Goal: Information Seeking & Learning: Check status

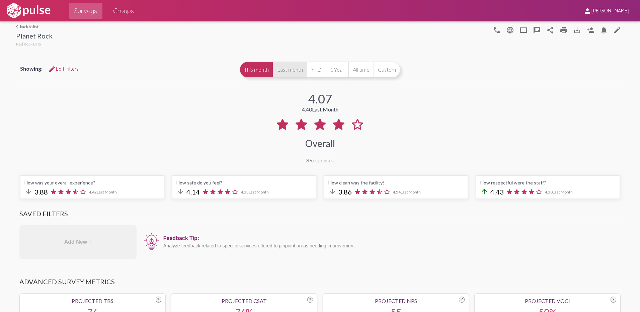
click at [296, 73] on button "Last month" at bounding box center [290, 70] width 34 height 16
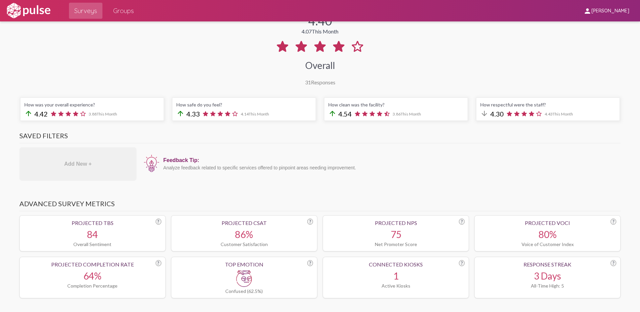
scroll to position [33, 0]
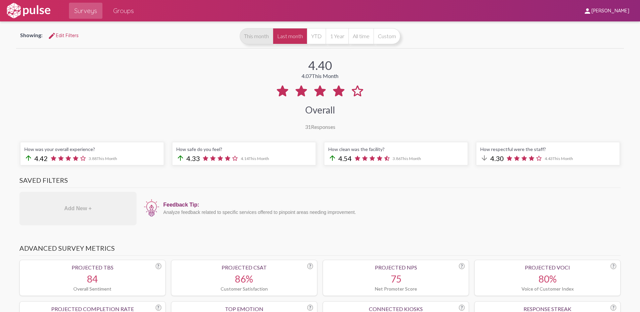
click at [255, 35] on button "This month" at bounding box center [256, 36] width 33 height 16
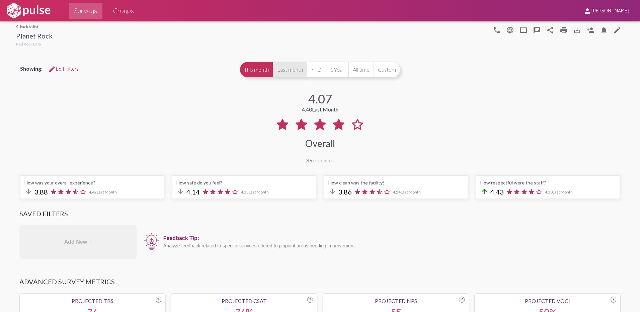
click at [296, 67] on button "Last month" at bounding box center [290, 70] width 34 height 16
click at [521, 14] on div "Surveys Groups" at bounding box center [315, 10] width 527 height 21
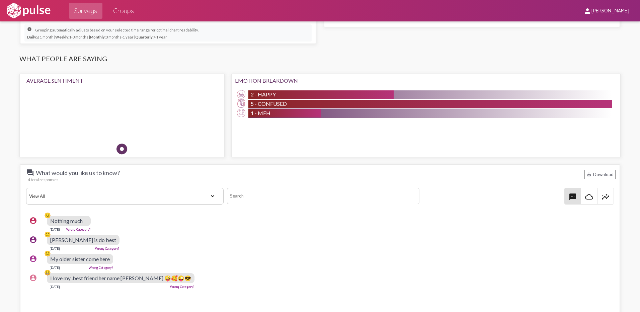
scroll to position [536, 0]
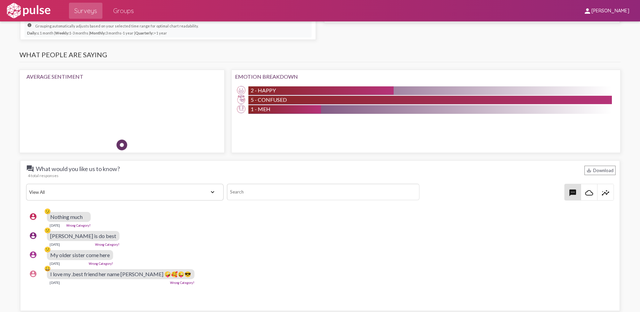
click at [328, 236] on div "account_circle 😕 Spencer is do best Aug 20, 2025 Wrong Category?" at bounding box center [321, 238] width 591 height 21
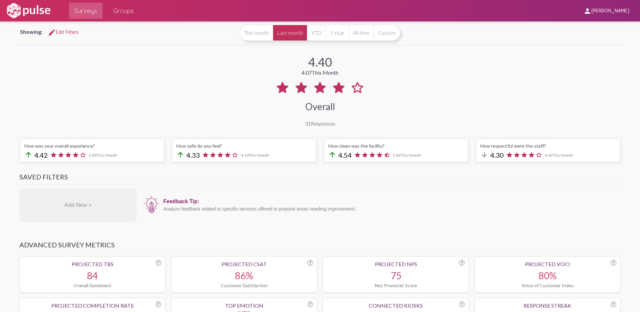
scroll to position [0, 0]
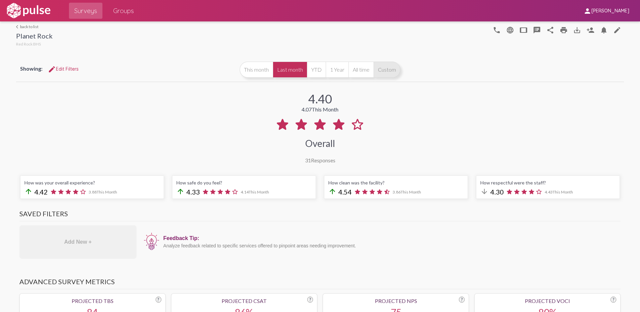
click at [379, 70] on button "Custom" at bounding box center [387, 70] width 27 height 16
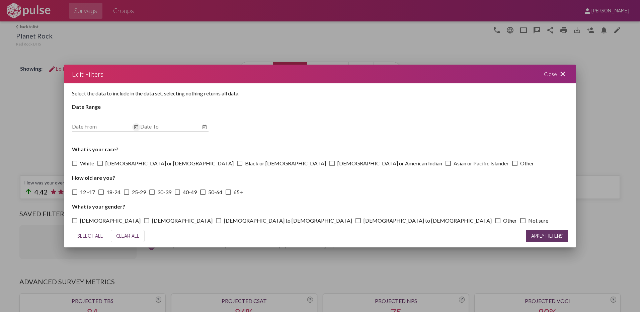
click at [137, 129] on icon "Open calendar" at bounding box center [136, 127] width 5 height 8
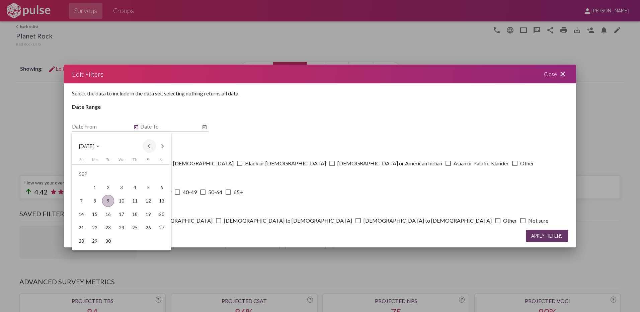
click at [149, 148] on button "Previous month" at bounding box center [149, 145] width 13 height 13
click at [108, 187] on div "1" at bounding box center [108, 187] width 12 height 12
type input "7/1/2025"
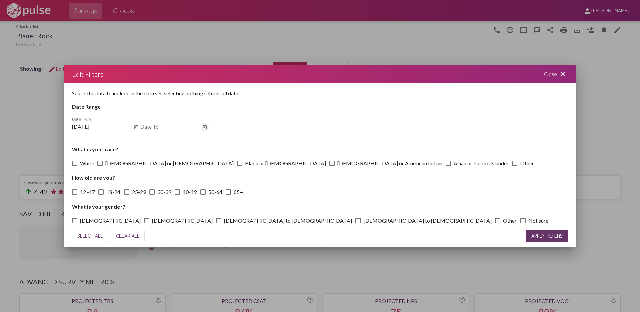
click at [205, 128] on icon "Open calendar" at bounding box center [204, 127] width 5 height 8
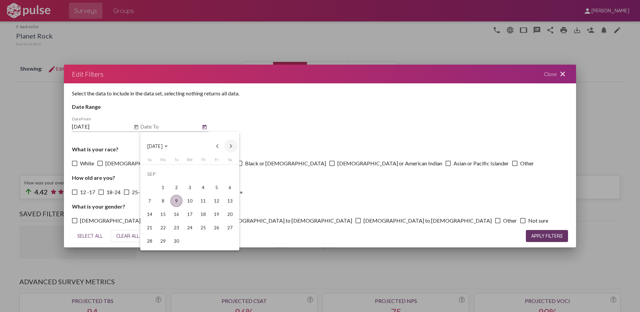
click at [232, 145] on button "Next month" at bounding box center [230, 145] width 13 height 13
click at [219, 144] on button "Previous month" at bounding box center [217, 145] width 13 height 13
click at [215, 147] on button "Previous month" at bounding box center [217, 145] width 13 height 13
click at [206, 243] on div "31" at bounding box center [203, 241] width 12 height 12
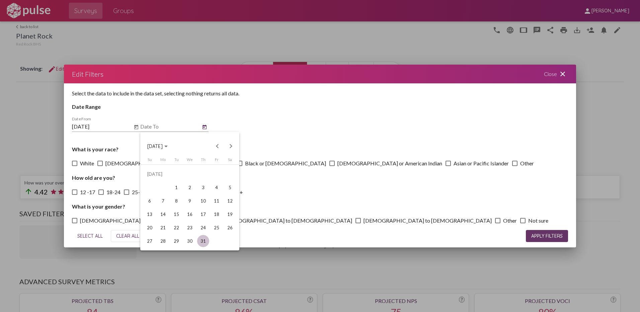
type input "7/31/2025"
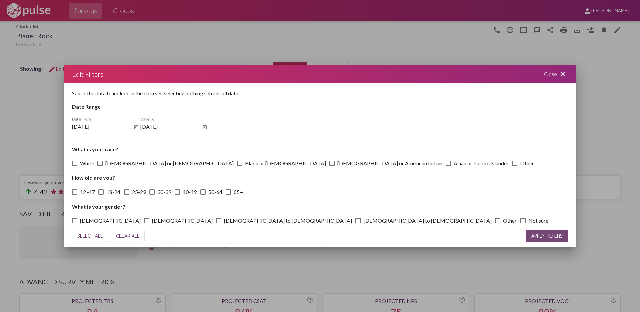
click at [543, 235] on span "APPLY FILTERS" at bounding box center [546, 236] width 31 height 6
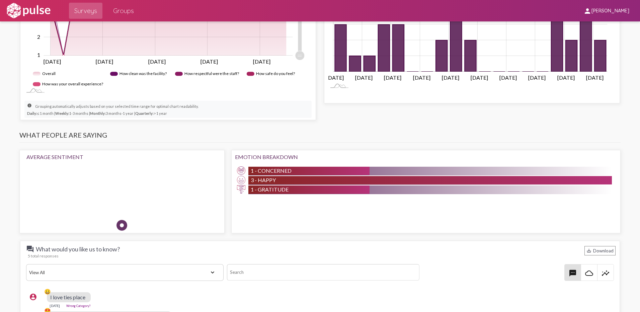
scroll to position [469, 0]
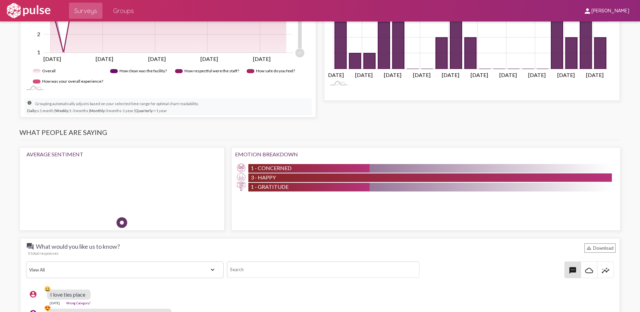
drag, startPoint x: 391, startPoint y: 257, endPoint x: 388, endPoint y: 257, distance: 3.7
click at [391, 257] on div "question_answer What would you like us to know? save_alt Download 5 total respo…" at bounding box center [319, 260] width 591 height 36
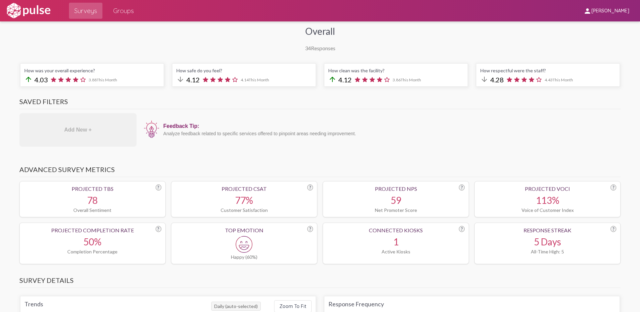
scroll to position [0, 0]
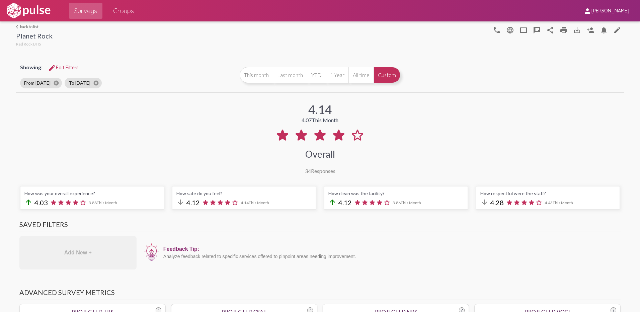
click at [381, 75] on button "Custom" at bounding box center [387, 75] width 27 height 16
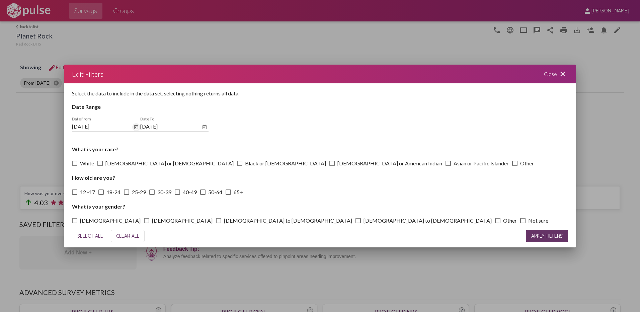
click at [138, 126] on icon "Open calendar" at bounding box center [136, 127] width 4 height 4
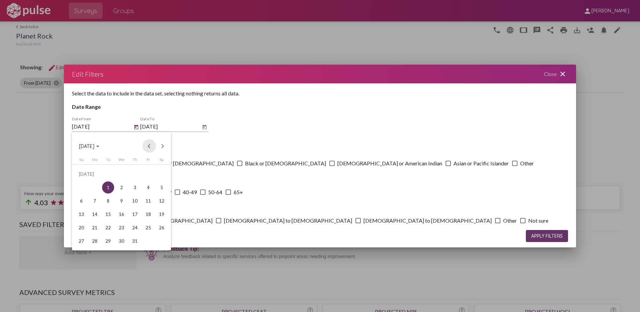
click at [148, 144] on button "Previous month" at bounding box center [149, 145] width 13 height 13
click at [86, 189] on div "1" at bounding box center [81, 187] width 12 height 12
type input "6/1/2025"
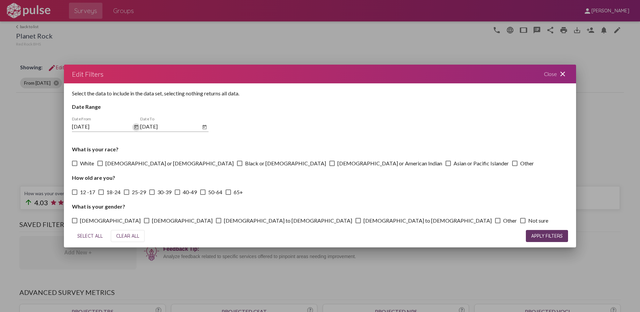
click at [205, 127] on icon "Open calendar" at bounding box center [204, 127] width 5 height 8
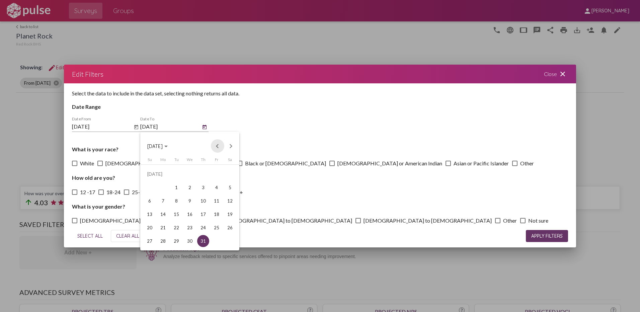
click at [218, 146] on button "Previous month" at bounding box center [217, 145] width 13 height 13
drag, startPoint x: 166, startPoint y: 237, endPoint x: 173, endPoint y: 238, distance: 6.7
click at [166, 238] on div "30" at bounding box center [163, 241] width 12 height 12
type input "6/30/2025"
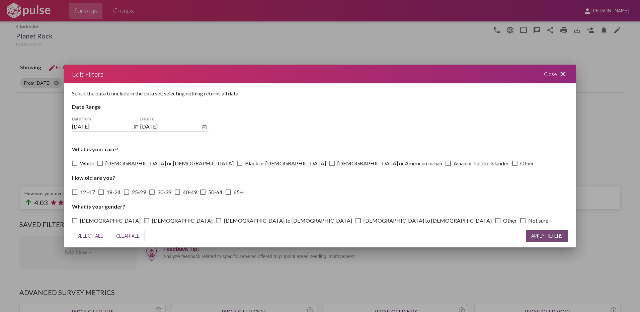
click at [559, 238] on span "APPLY FILTERS" at bounding box center [546, 236] width 31 height 6
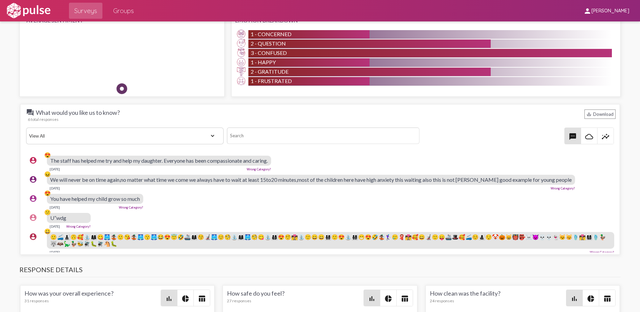
scroll to position [636, 0]
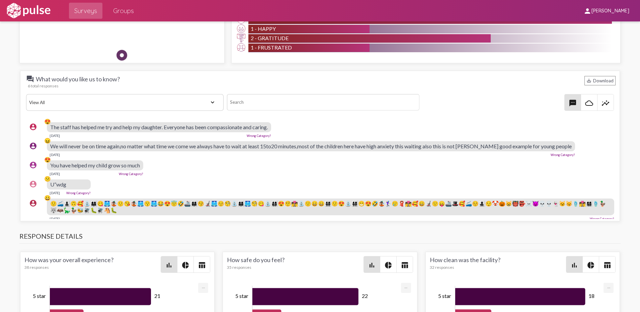
click at [275, 179] on div "account_circle 😕 U”wdg Jun 13, 2025 Wrong Category?" at bounding box center [321, 186] width 591 height 21
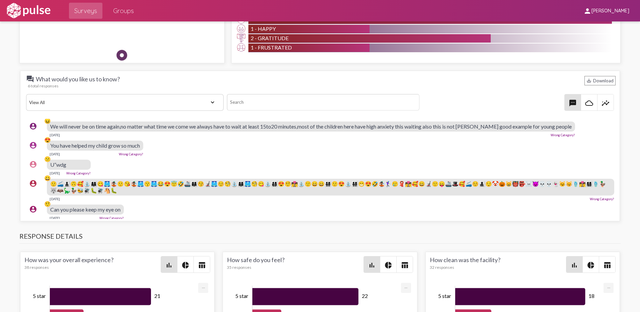
scroll to position [29, 0]
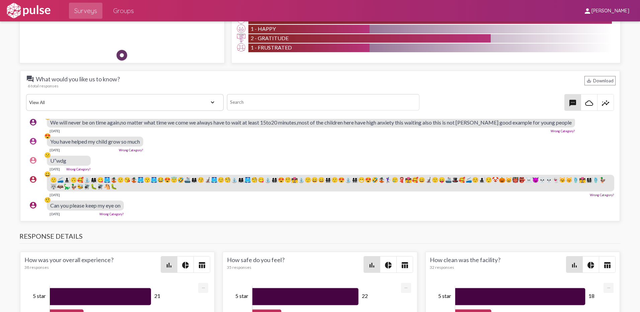
click at [220, 67] on div "question_answer What would you like us to know? save_alt Download 6 total respo…" at bounding box center [320, 146] width 608 height 159
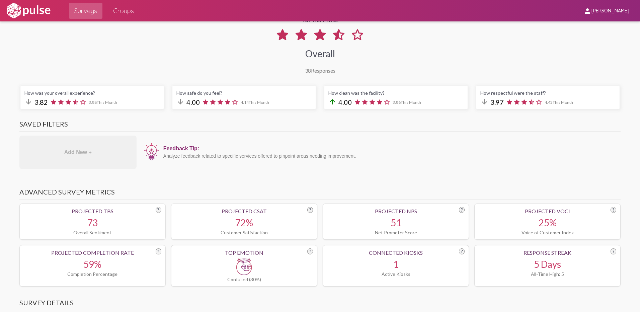
scroll to position [0, 0]
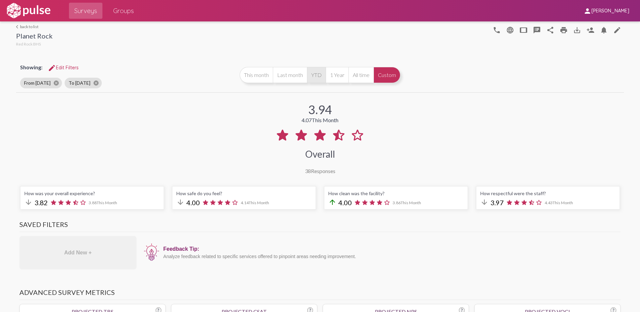
click at [316, 67] on button "YTD" at bounding box center [316, 75] width 19 height 16
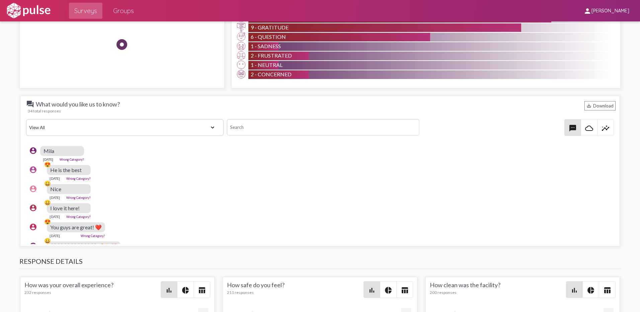
scroll to position [347, 0]
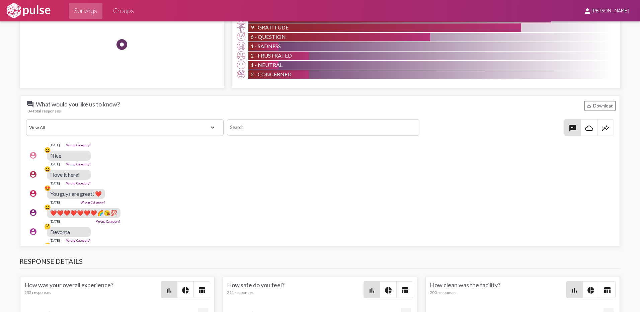
click at [261, 188] on div "account_circle 😍 You guys are great! ❤️ May 5, 2025 Wrong Category?" at bounding box center [321, 196] width 591 height 21
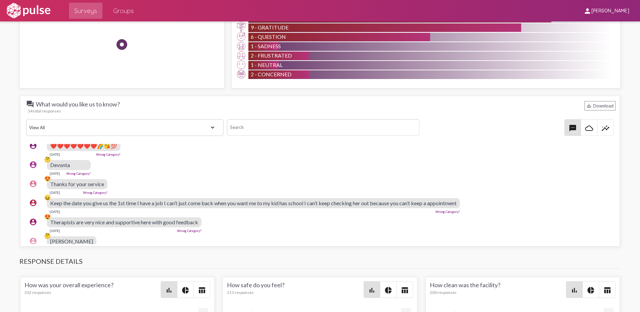
scroll to position [447, 0]
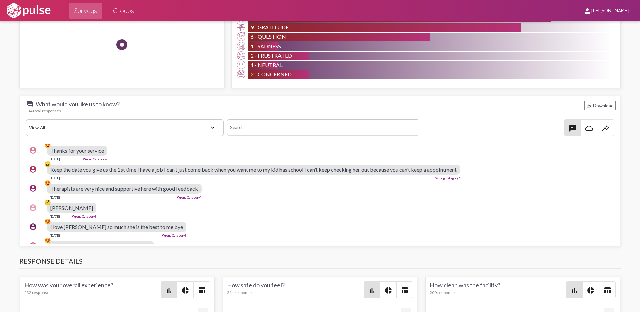
click at [308, 207] on div "account_circle 🤔 Joseph Mar 27, 2025 Wrong Category?" at bounding box center [321, 210] width 591 height 21
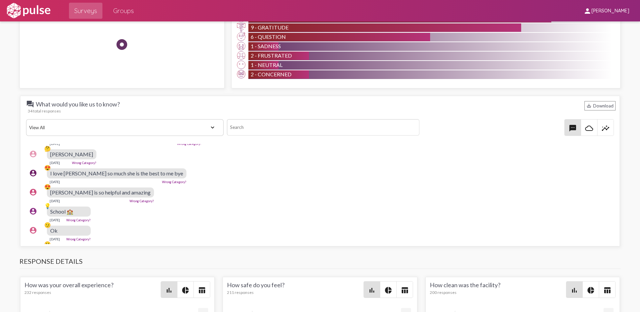
scroll to position [514, 0]
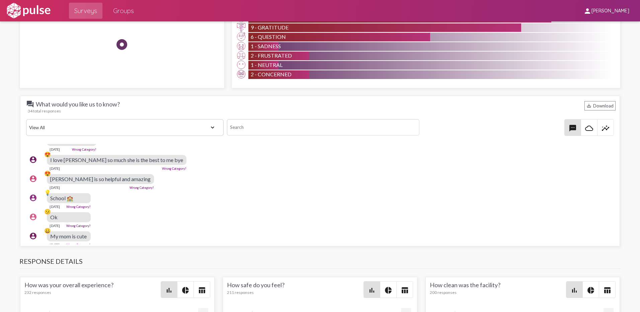
click at [316, 203] on div "account_circle 💡 School 🏫 Jan 30, 2025 Wrong Category?" at bounding box center [321, 200] width 591 height 21
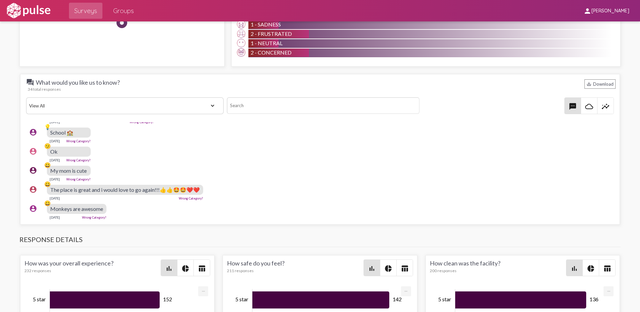
scroll to position [670, 0]
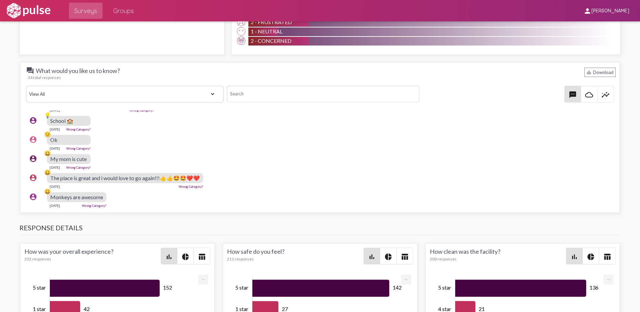
click at [300, 151] on div "account_circle 😀 My mom is cute Jan 28, 2025 Wrong Category?" at bounding box center [321, 161] width 591 height 21
click at [268, 172] on div "account_circle 😀 The place is great and i would love to go again!!!👍👍🤩🤩❤️❤️ Jan…" at bounding box center [321, 180] width 591 height 21
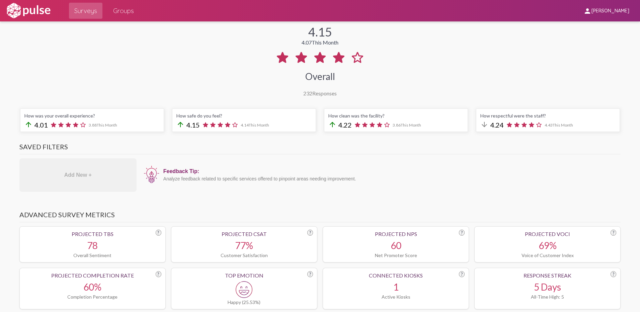
scroll to position [0, 0]
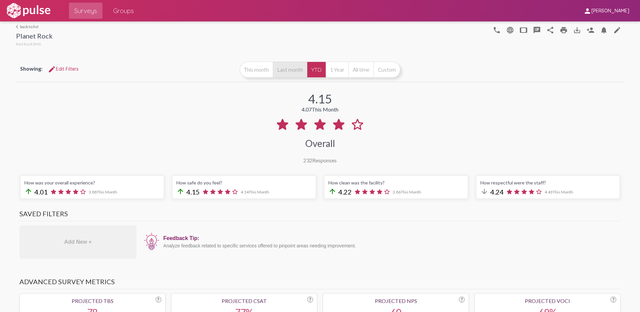
drag, startPoint x: 267, startPoint y: 69, endPoint x: 274, endPoint y: 76, distance: 10.2
click at [267, 69] on button "This month" at bounding box center [256, 70] width 33 height 16
click at [328, 65] on button "1 Year" at bounding box center [337, 70] width 23 height 16
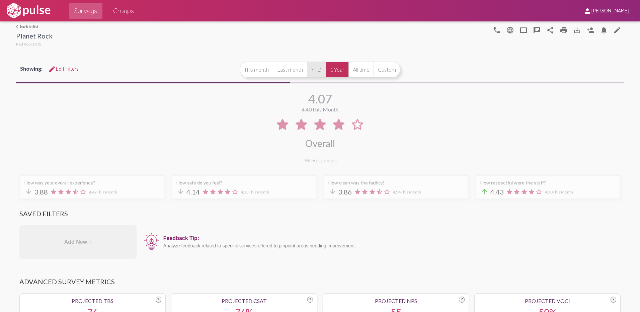
click at [319, 68] on button "YTD" at bounding box center [316, 70] width 19 height 16
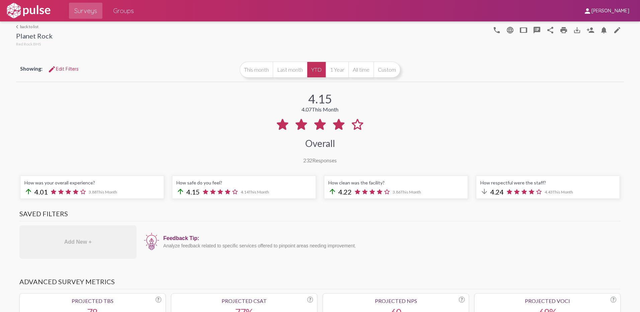
drag, startPoint x: 84, startPoint y: 59, endPoint x: 115, endPoint y: 74, distance: 34.4
click at [84, 59] on div "Showing: edit Edit Filters This month Last month YTD 1 Year All time Custom" at bounding box center [320, 70] width 608 height 24
click at [34, 11] on img at bounding box center [28, 10] width 46 height 17
